Goal: Task Accomplishment & Management: Manage account settings

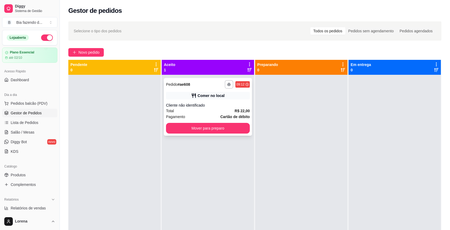
click at [209, 97] on div "Comer no local" at bounding box center [211, 95] width 27 height 5
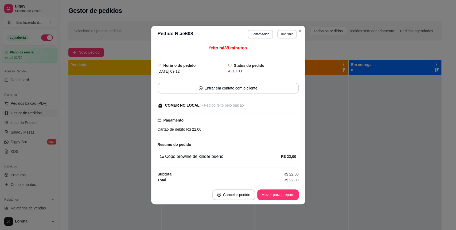
click at [264, 186] on footer "Cancelar pedido Mover para preparo" at bounding box center [228, 194] width 154 height 19
click at [266, 198] on button "Mover para preparo" at bounding box center [277, 194] width 41 height 11
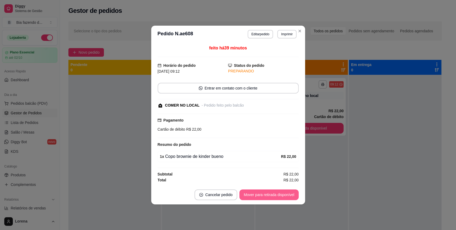
click at [265, 196] on button "Mover para retirada disponível" at bounding box center [268, 194] width 59 height 11
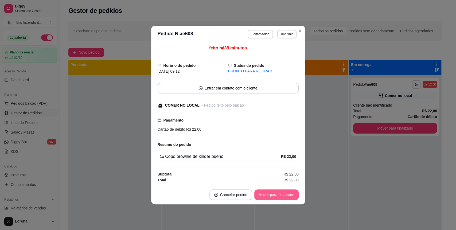
click at [265, 196] on button "Mover para finalizado" at bounding box center [276, 194] width 44 height 11
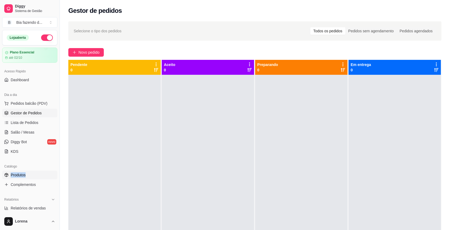
click at [38, 171] on div "Catálogo Produtos Complementos" at bounding box center [30, 175] width 60 height 31
click at [38, 171] on link "Produtos" at bounding box center [29, 175] width 55 height 9
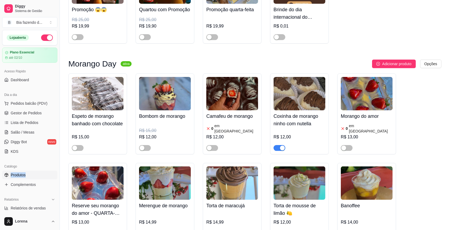
scroll to position [178, 0]
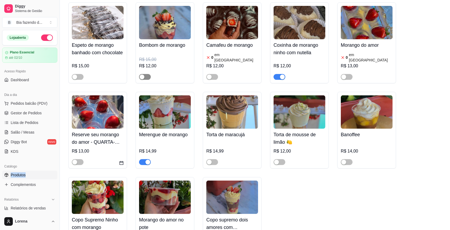
click at [149, 80] on span "button" at bounding box center [145, 77] width 12 height 6
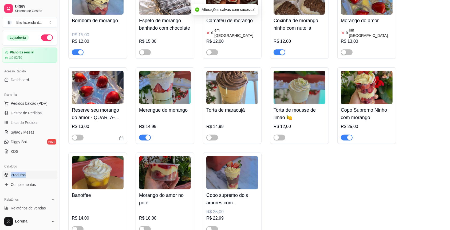
scroll to position [249, 0]
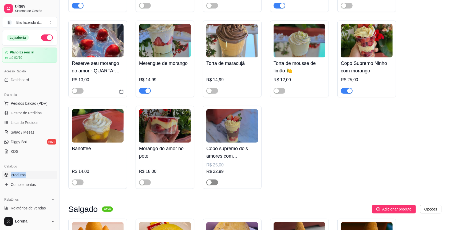
click at [207, 184] on div "button" at bounding box center [209, 182] width 5 height 5
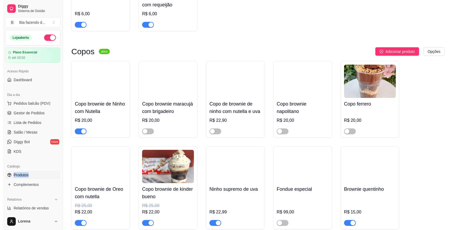
scroll to position [605, 0]
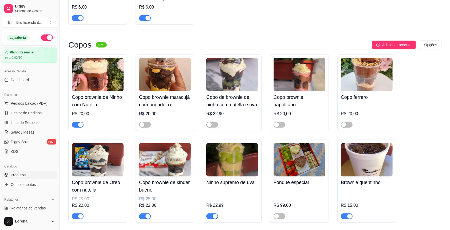
click at [346, 124] on div at bounding box center [347, 124] width 12 height 6
click at [350, 124] on div at bounding box center [347, 124] width 12 height 6
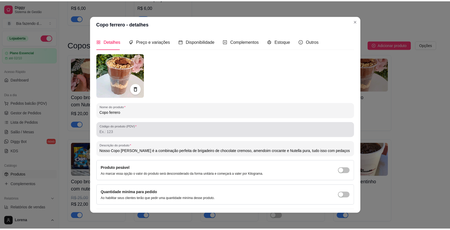
scroll to position [13, 0]
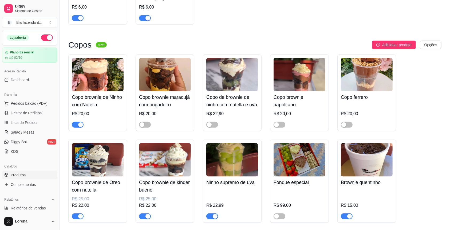
drag, startPoint x: 356, startPoint y: 20, endPoint x: 337, endPoint y: 81, distance: 63.8
click at [347, 128] on span "button" at bounding box center [347, 125] width 12 height 6
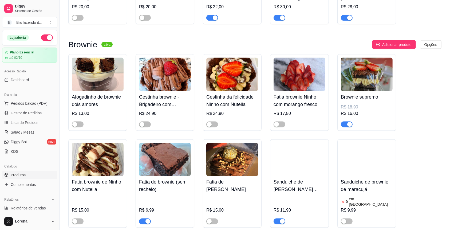
scroll to position [890, 0]
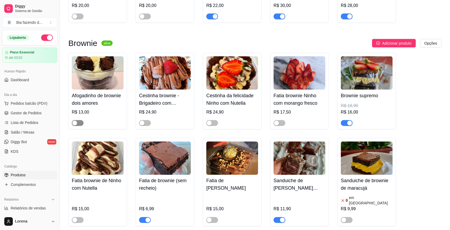
click at [81, 126] on span "button" at bounding box center [78, 123] width 12 height 6
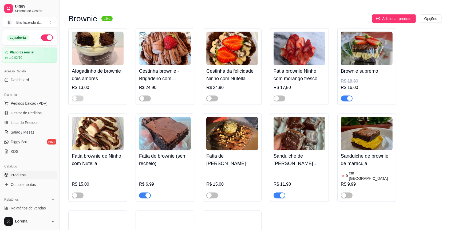
scroll to position [926, 0]
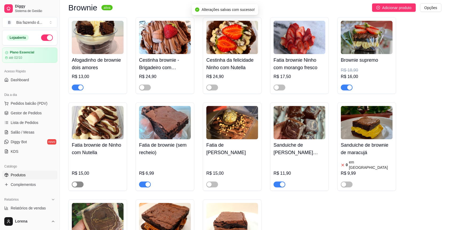
click at [80, 182] on span "button" at bounding box center [78, 185] width 12 height 6
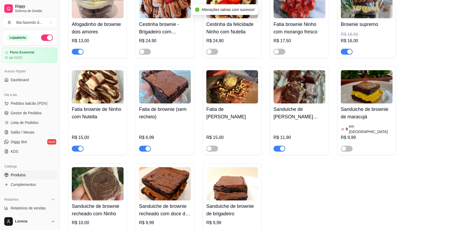
scroll to position [997, 0]
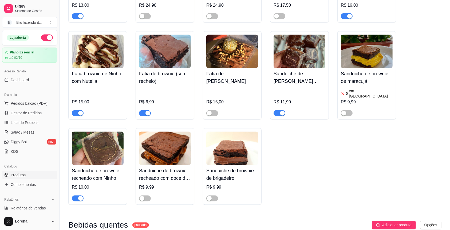
click at [274, 111] on span "button" at bounding box center [280, 113] width 12 height 6
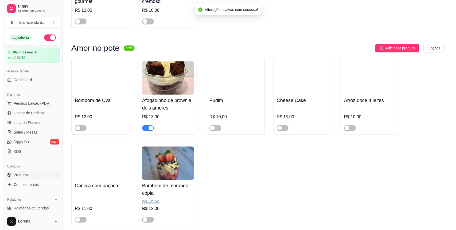
scroll to position [1318, 0]
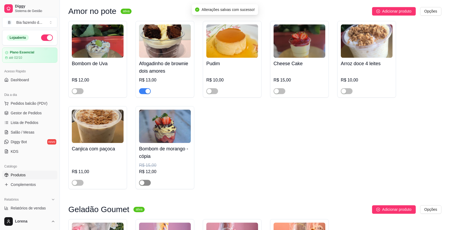
click at [148, 180] on span "button" at bounding box center [145, 183] width 12 height 6
click at [145, 179] on div at bounding box center [145, 182] width 12 height 6
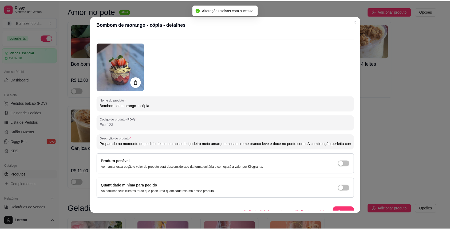
scroll to position [17, 0]
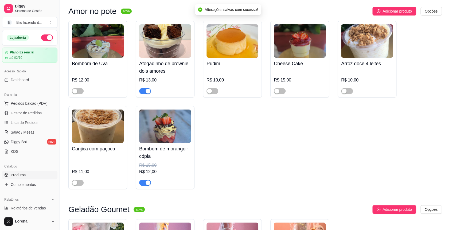
type input "Preparado no momento do pedido, feito com nosso brigadeiro meio amargo e nosso …"
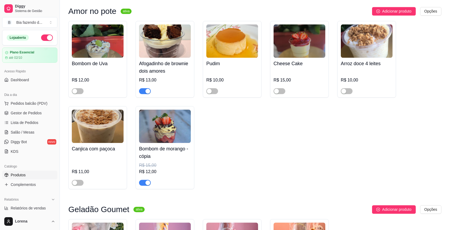
click at [146, 181] on div "button" at bounding box center [148, 182] width 5 height 5
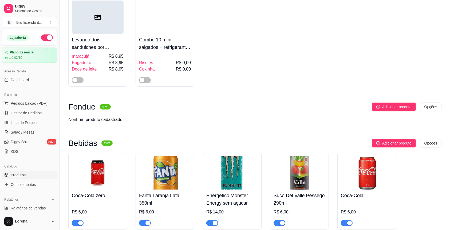
scroll to position [2451, 0]
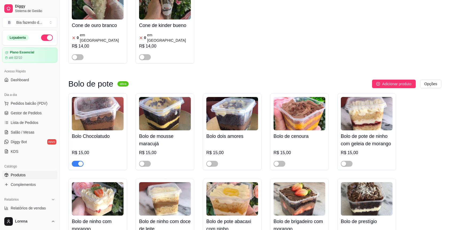
click at [203, 110] on div "Bolo dois amores R$ 15,00" at bounding box center [232, 131] width 59 height 77
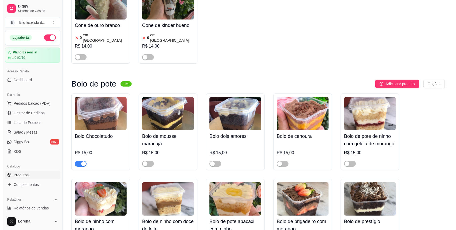
scroll to position [1846, 0]
